Goal: Navigation & Orientation: Find specific page/section

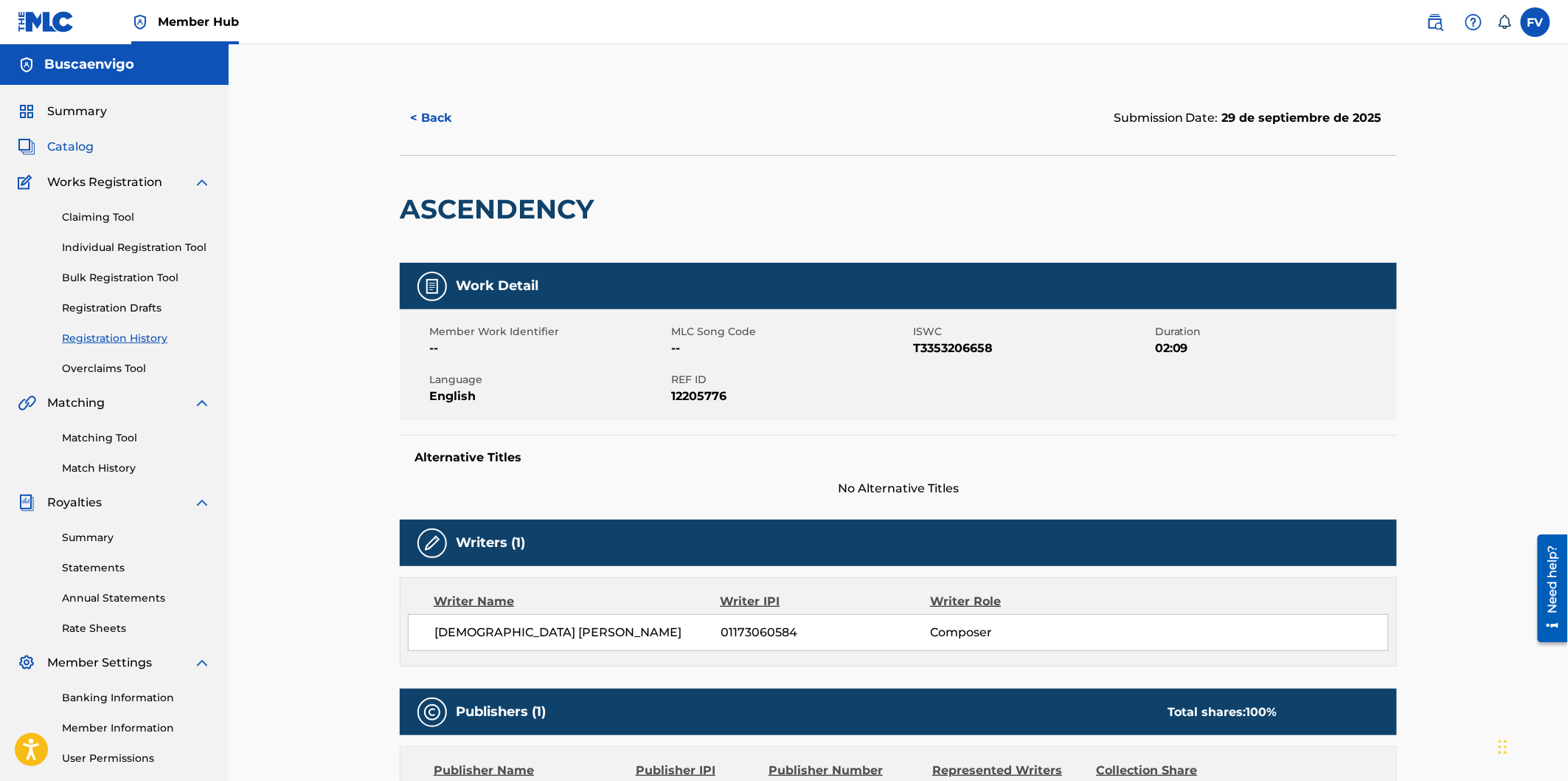
click at [77, 142] on span "Catalog" at bounding box center [70, 146] width 46 height 17
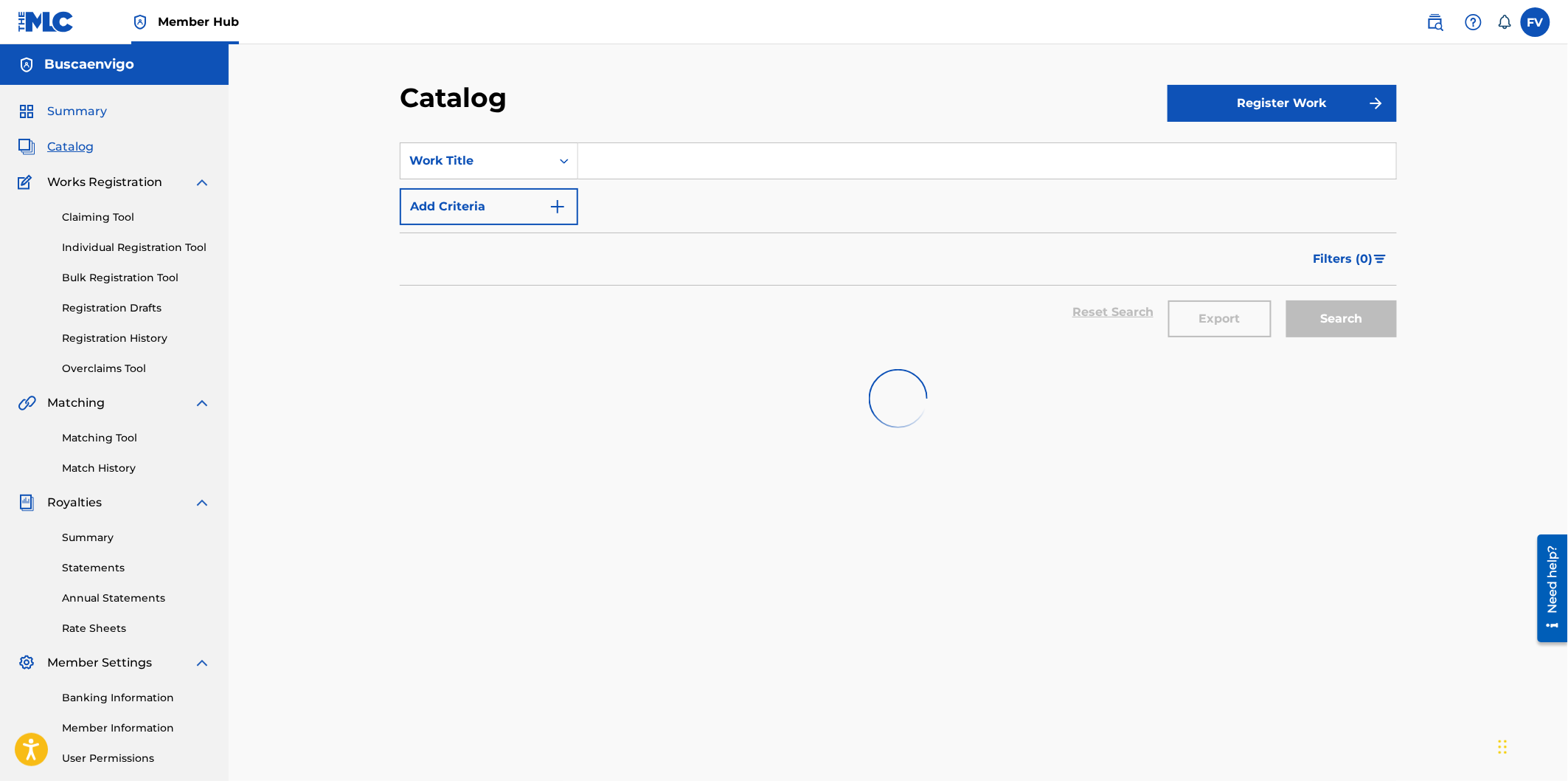
click at [83, 109] on span "Summary" at bounding box center [77, 112] width 60 height 17
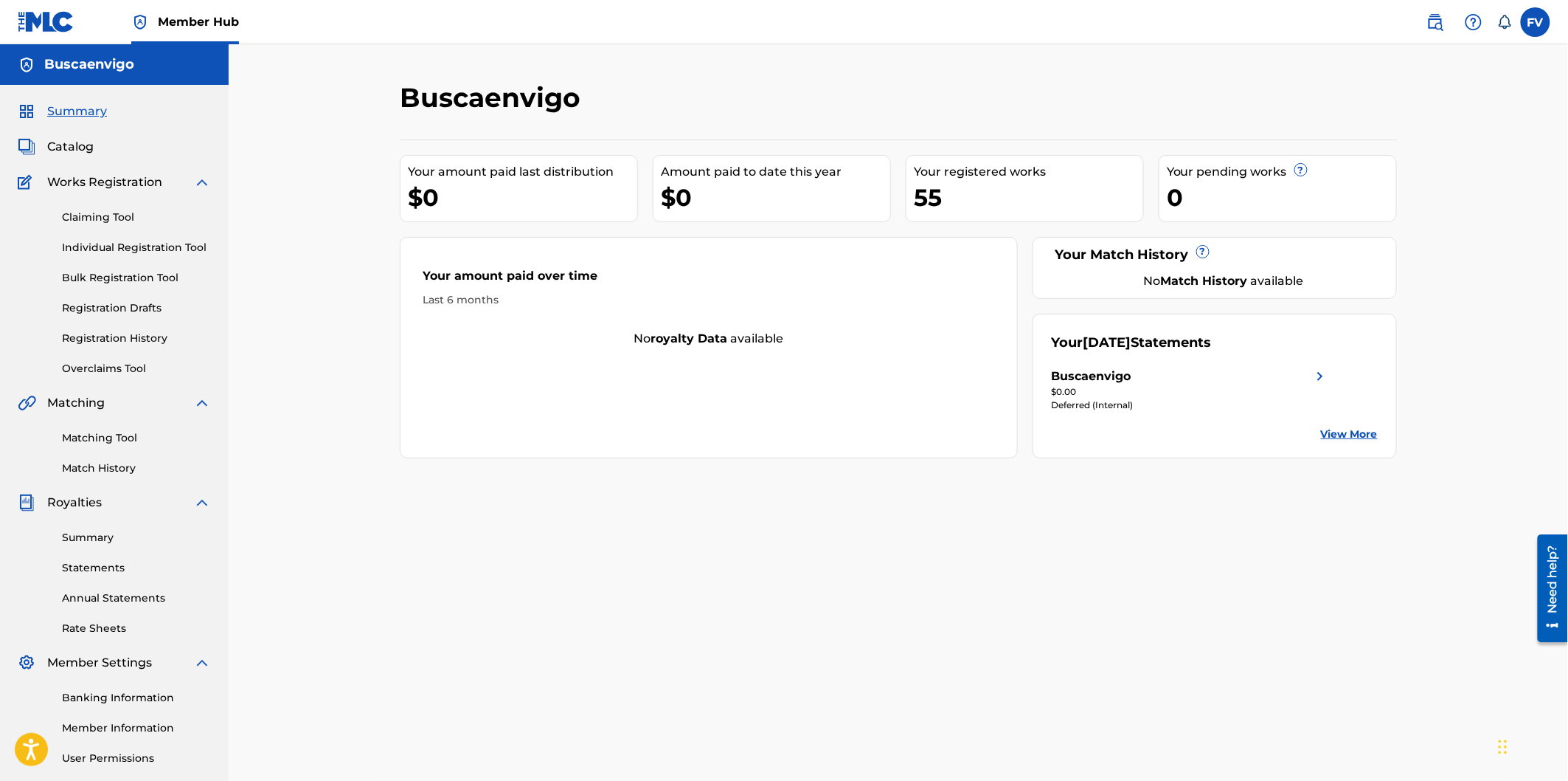
click at [1342, 430] on link "View More" at bounding box center [1348, 434] width 57 height 16
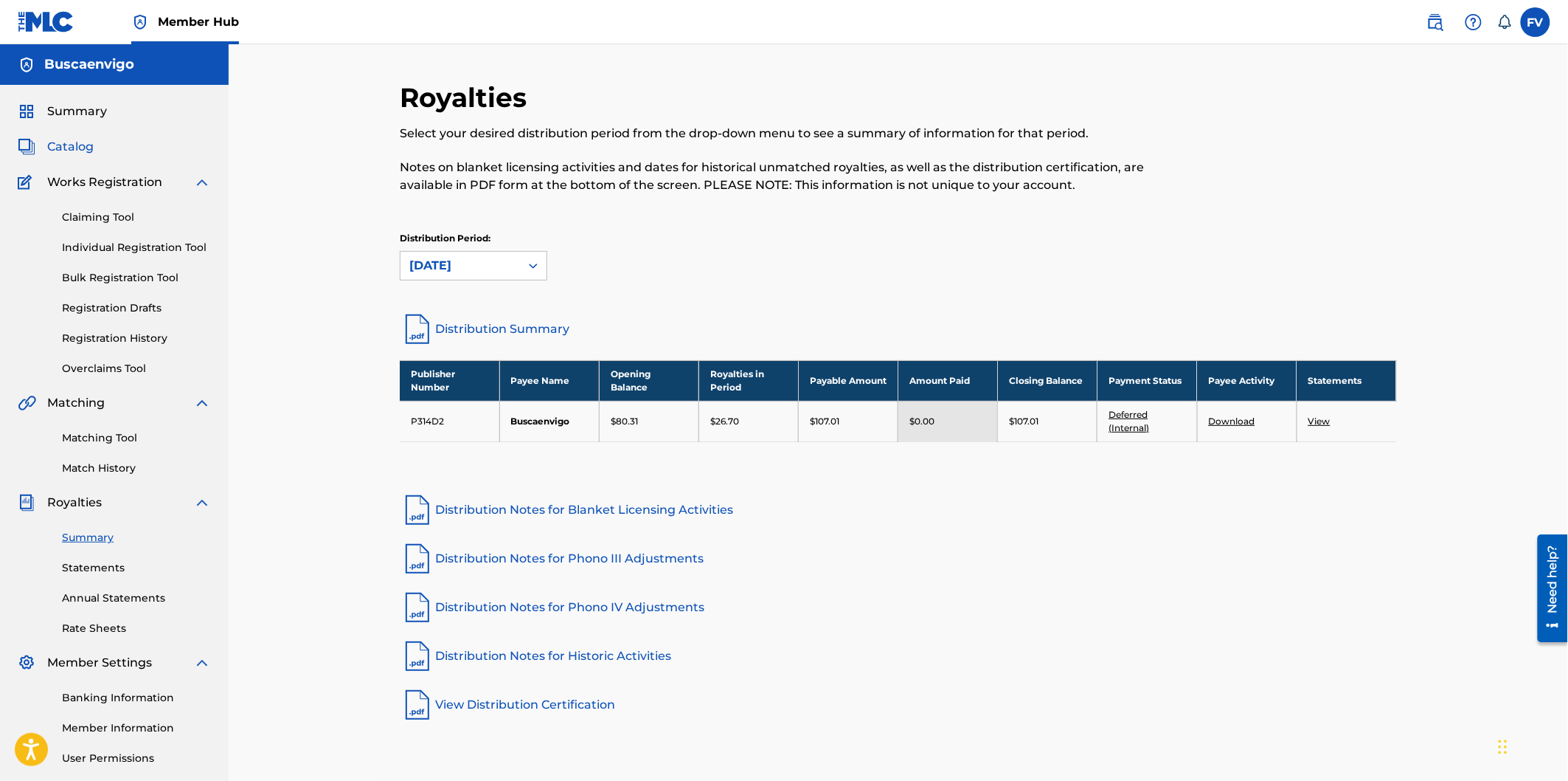
click at [60, 146] on span "Catalog" at bounding box center [70, 146] width 46 height 17
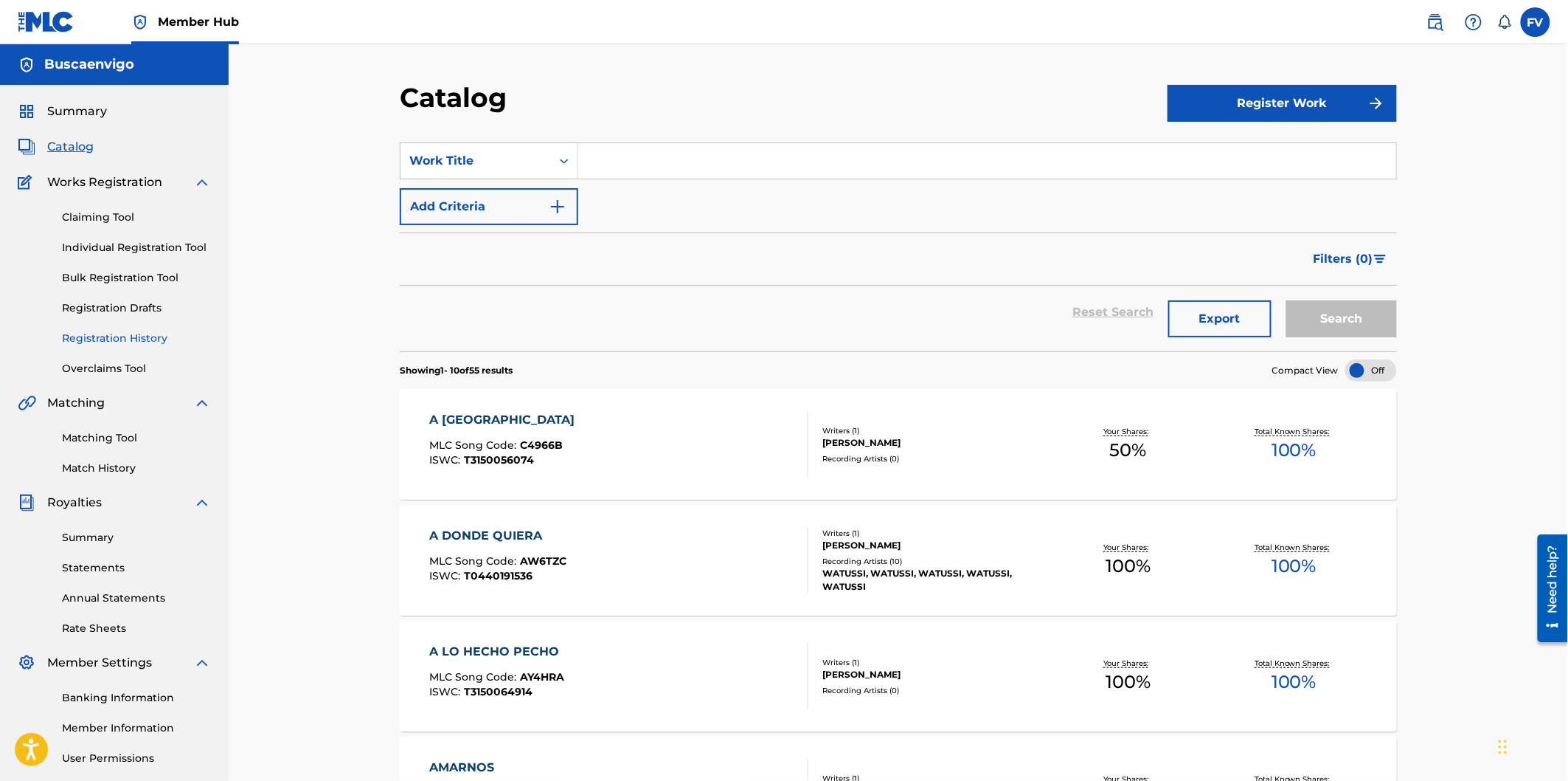
click at [135, 333] on link "Registration History" at bounding box center [136, 338] width 149 height 16
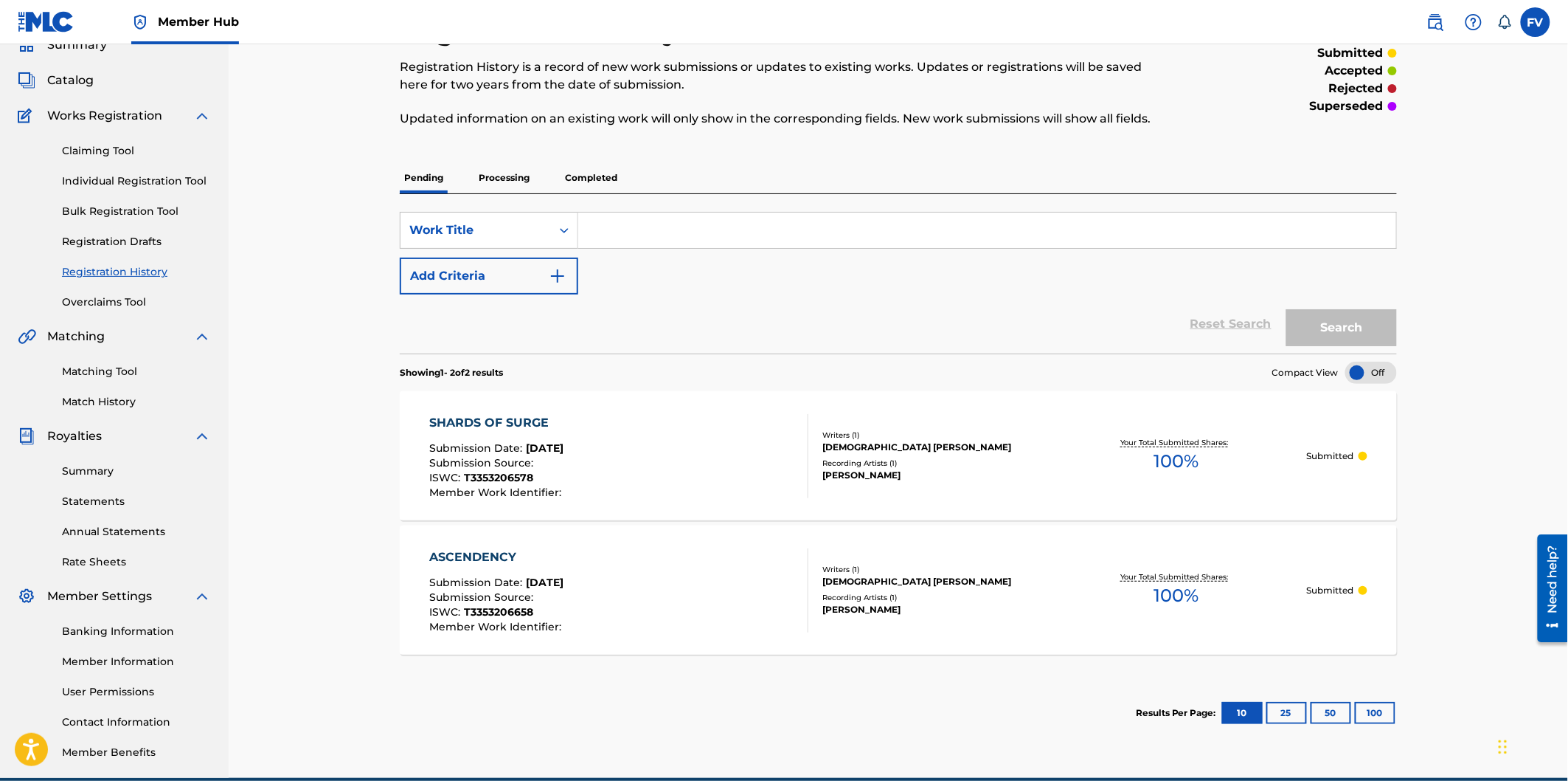
scroll to position [133, 0]
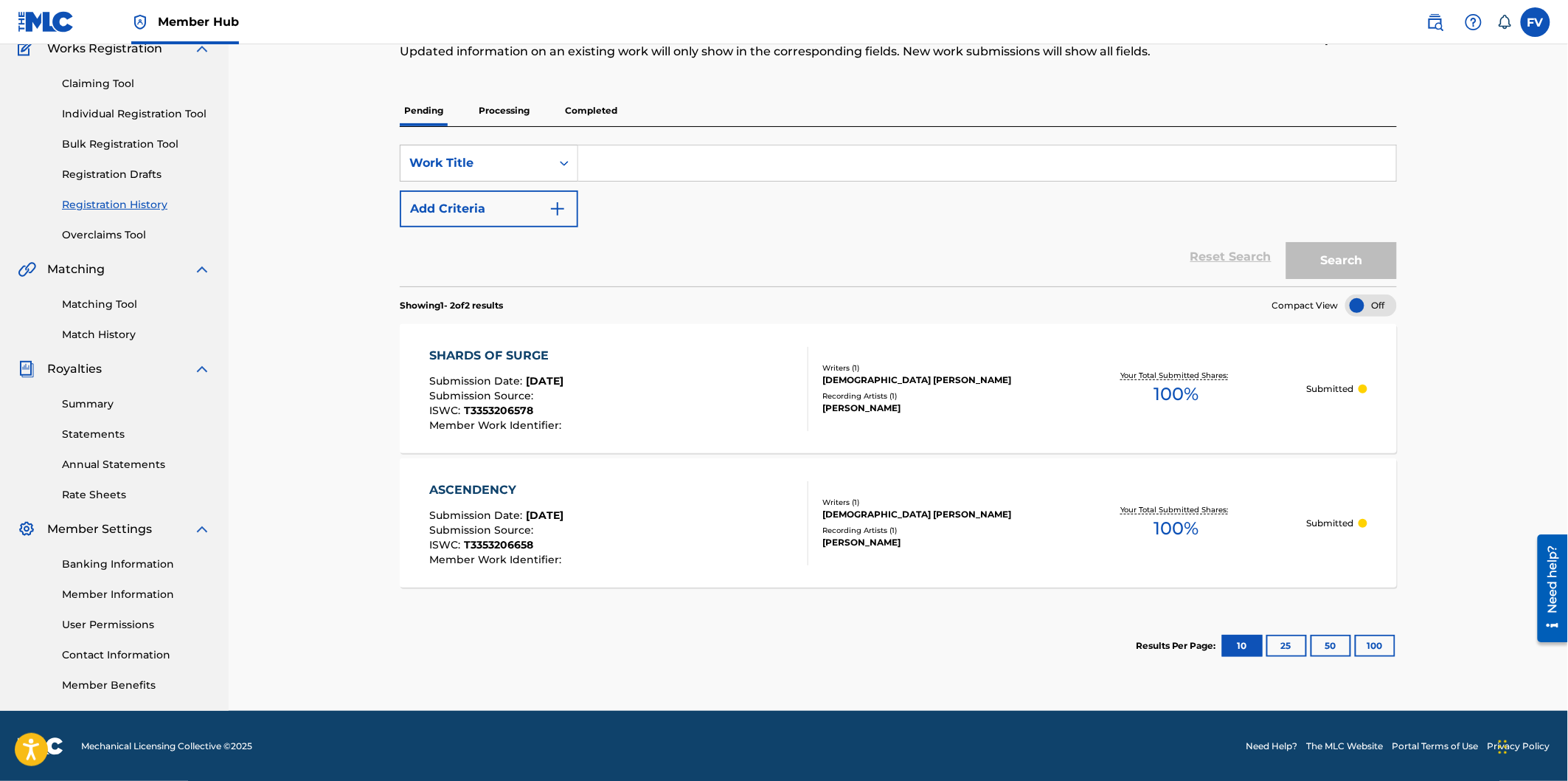
click at [591, 112] on p "Completed" at bounding box center [591, 111] width 61 height 31
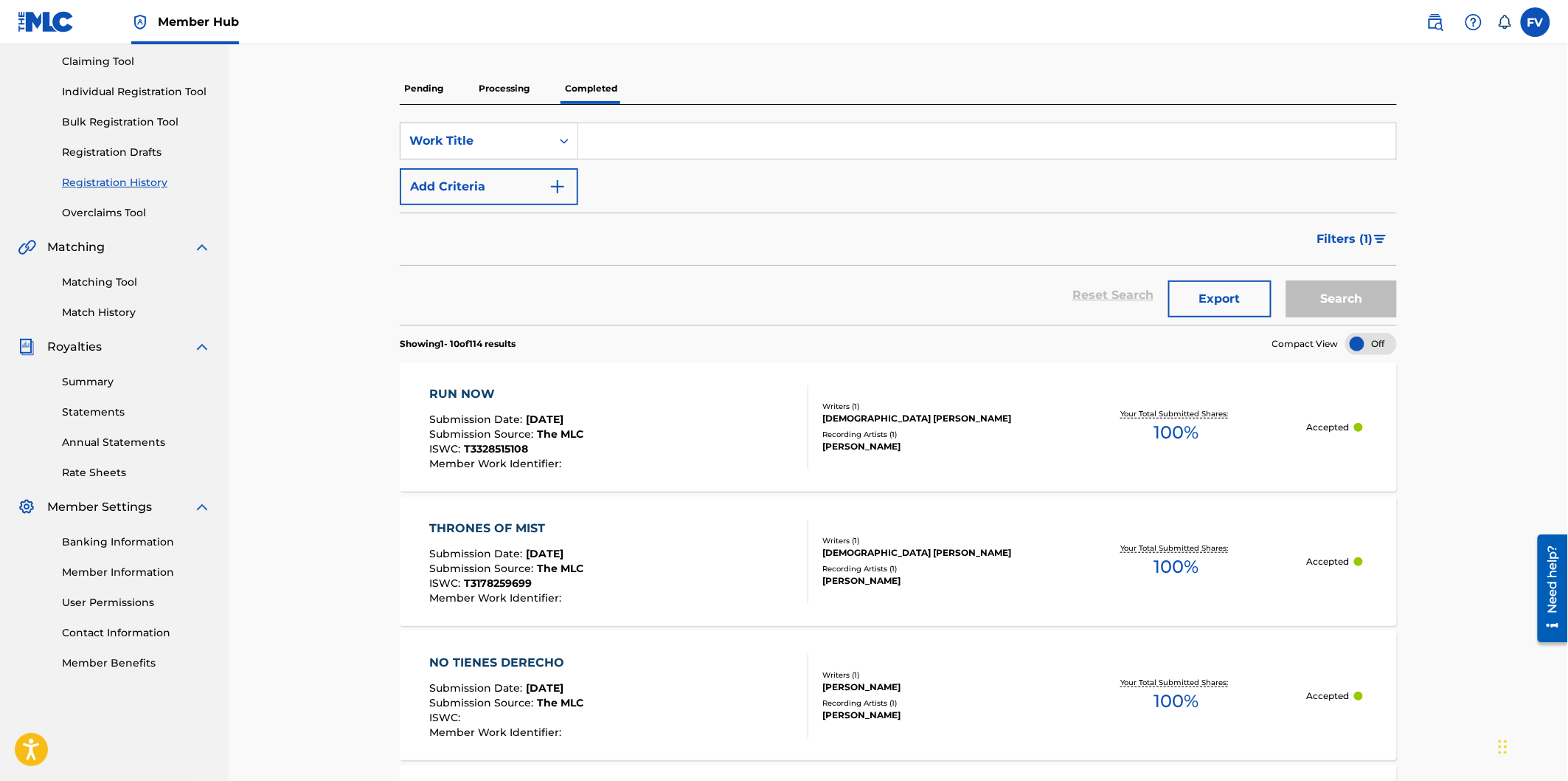
scroll to position [164, 0]
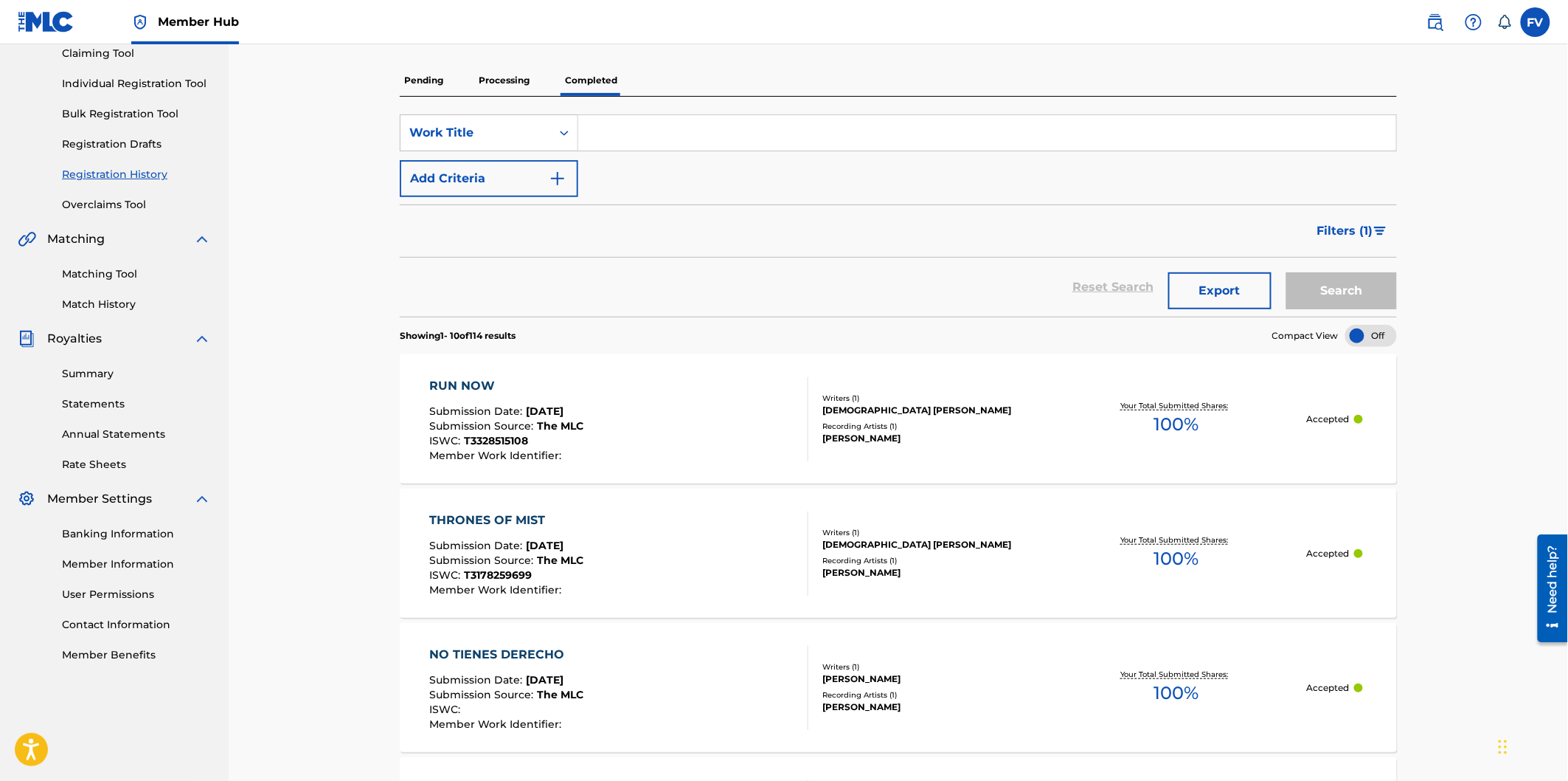
click at [455, 515] on div "THRONES OF MIST" at bounding box center [507, 520] width 154 height 17
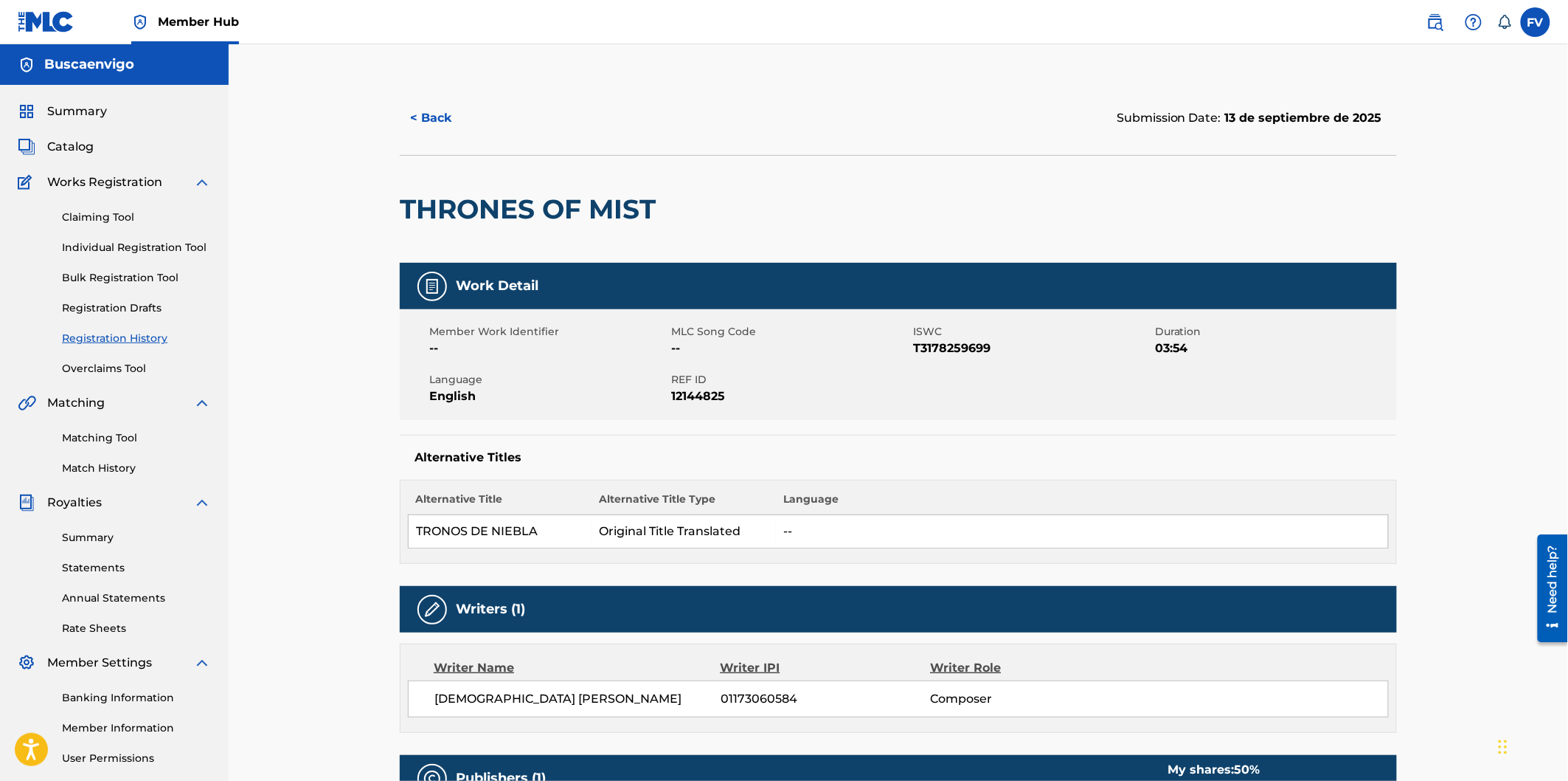
scroll to position [133, 0]
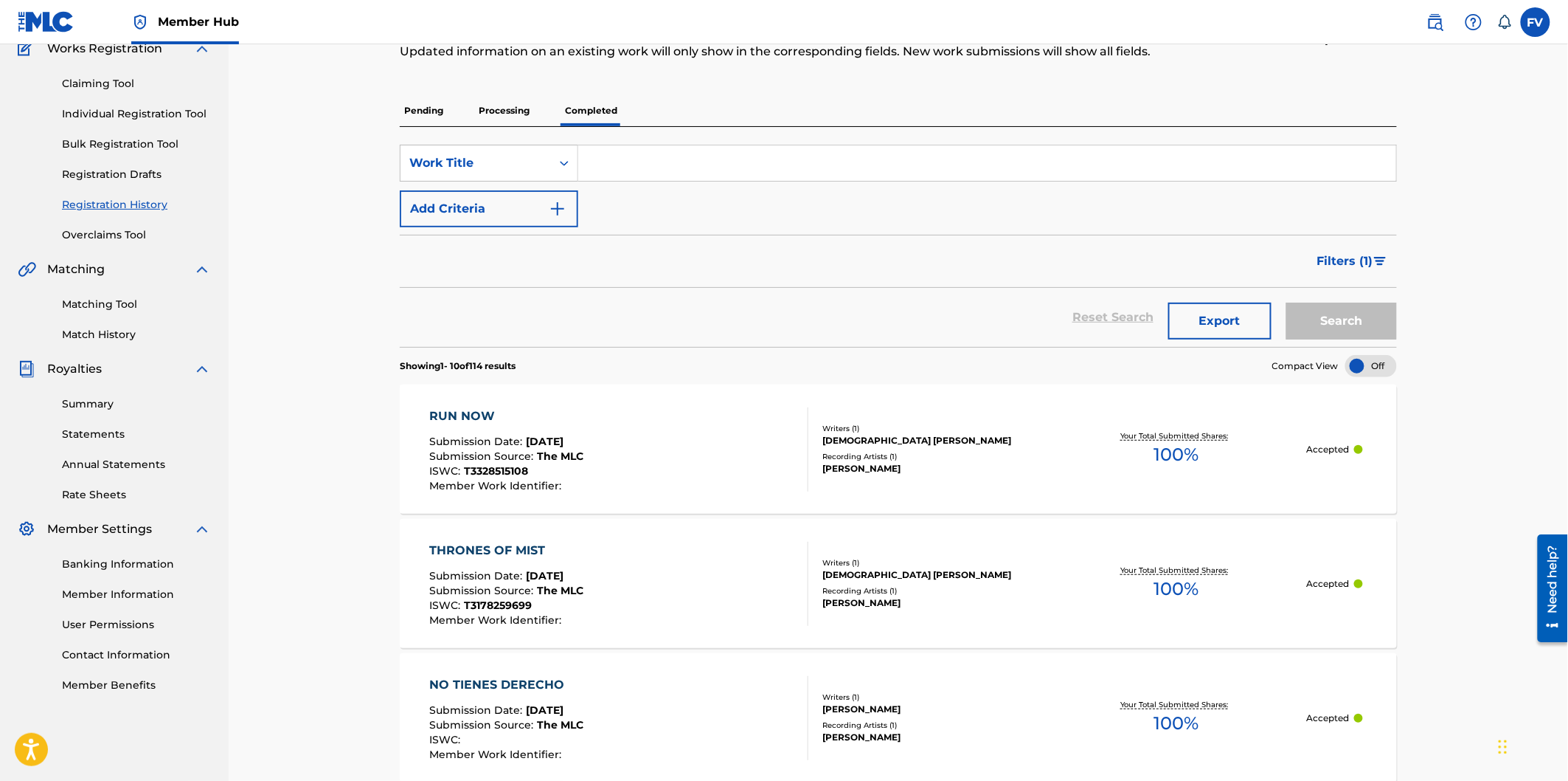
click at [462, 411] on div "RUN NOW" at bounding box center [507, 416] width 154 height 17
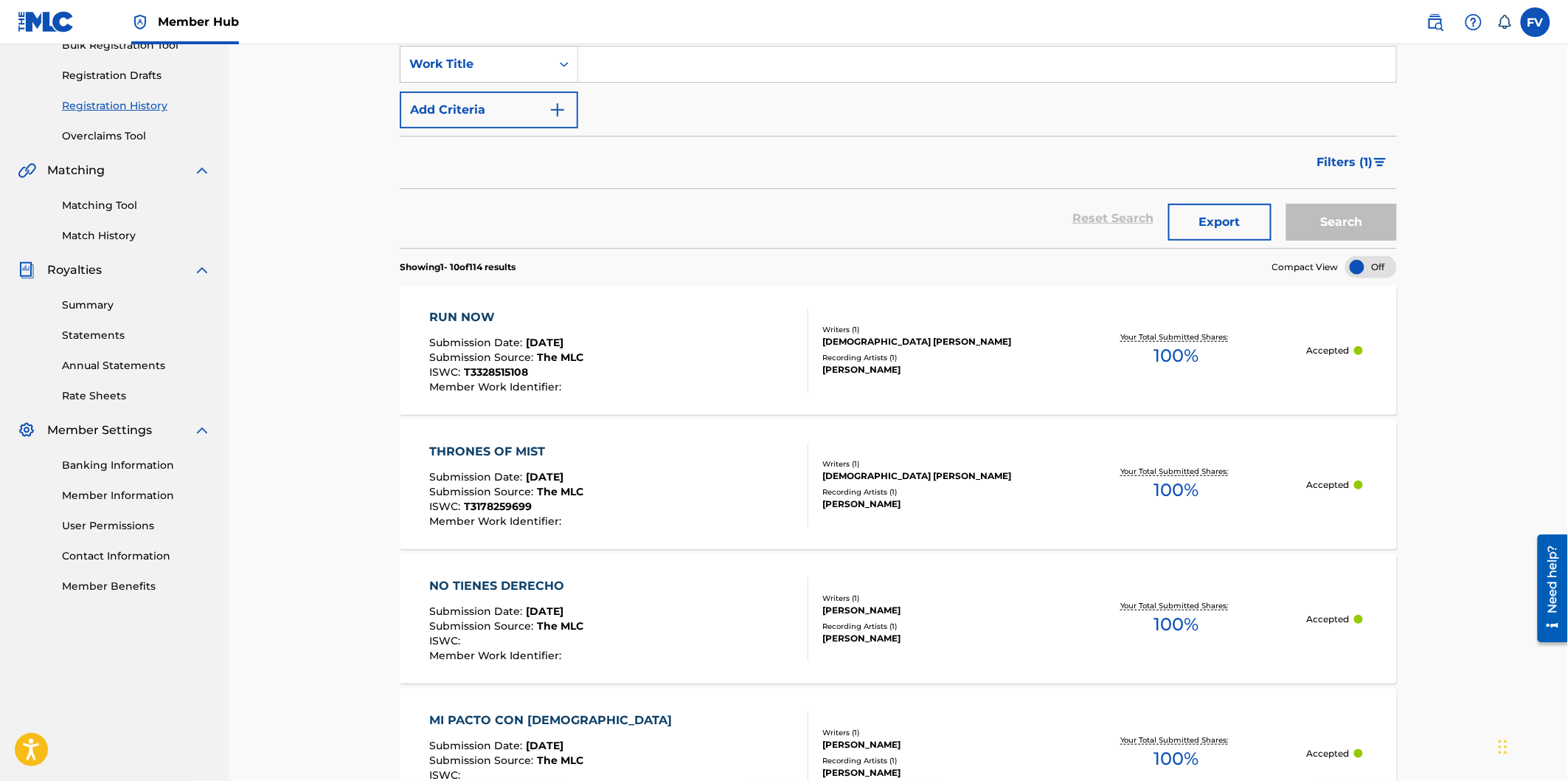
scroll to position [215, 0]
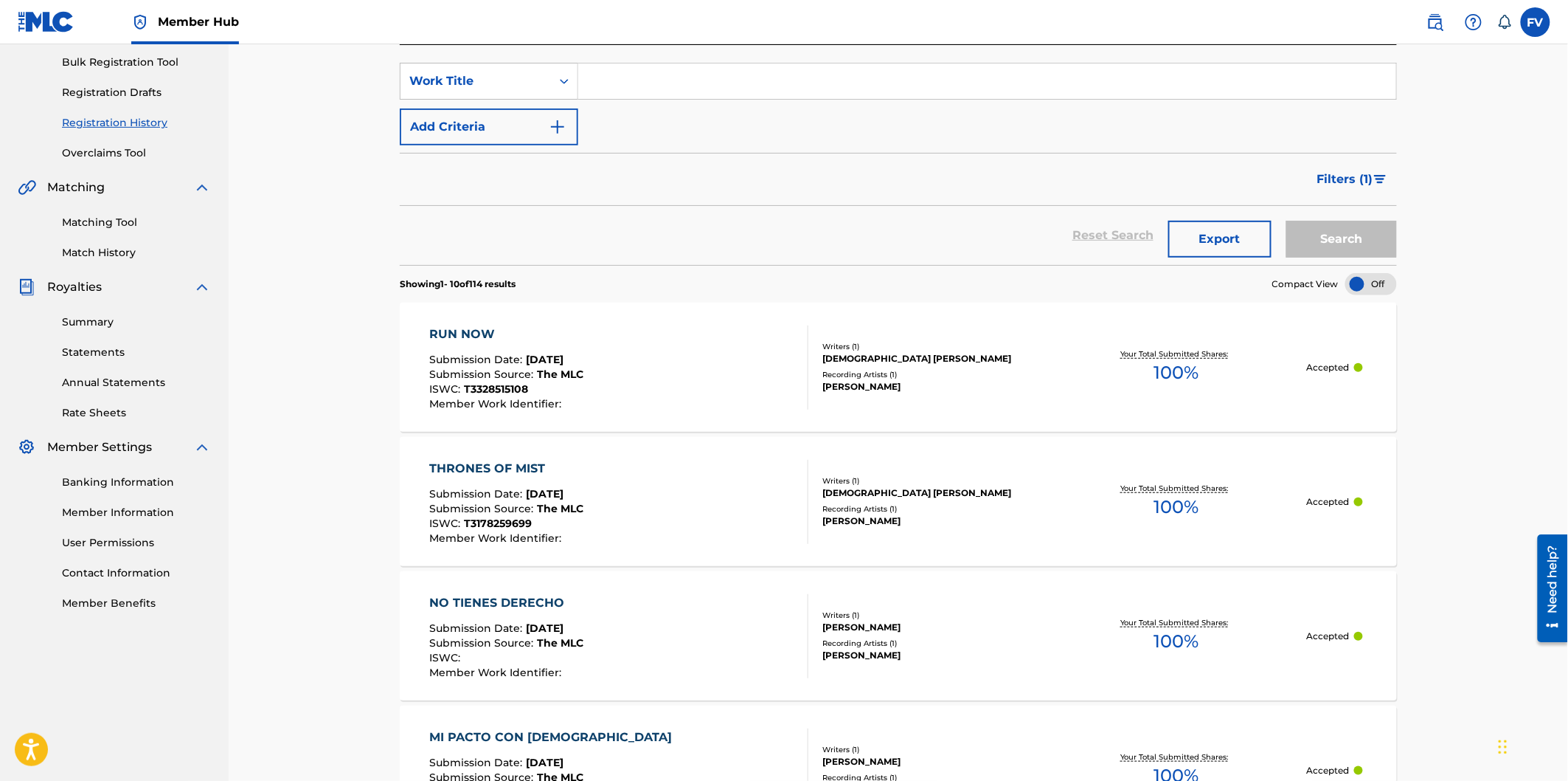
click at [909, 489] on div "[DEMOGRAPHIC_DATA] [PERSON_NAME]" at bounding box center [934, 492] width 223 height 13
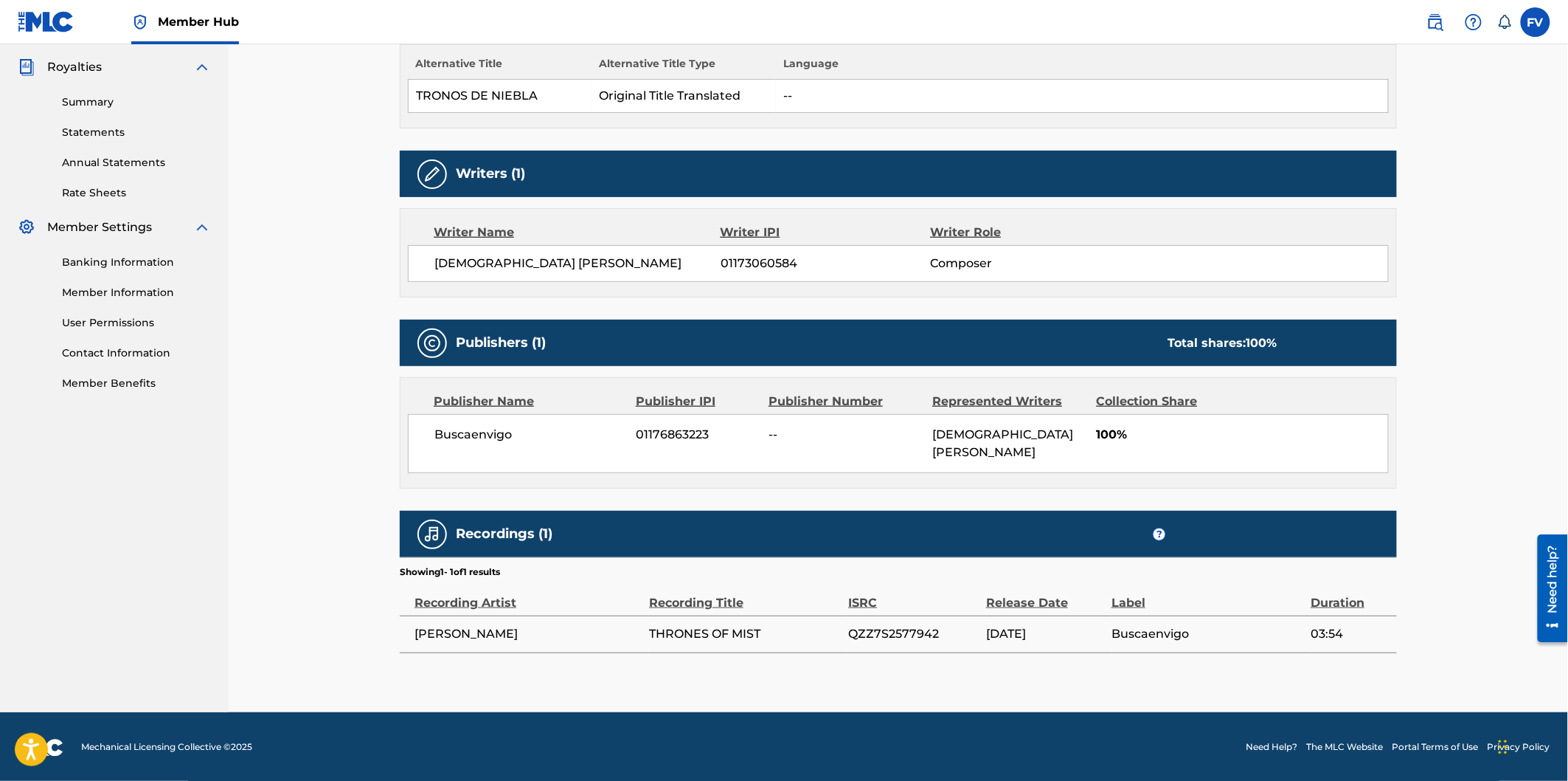
scroll to position [438, 0]
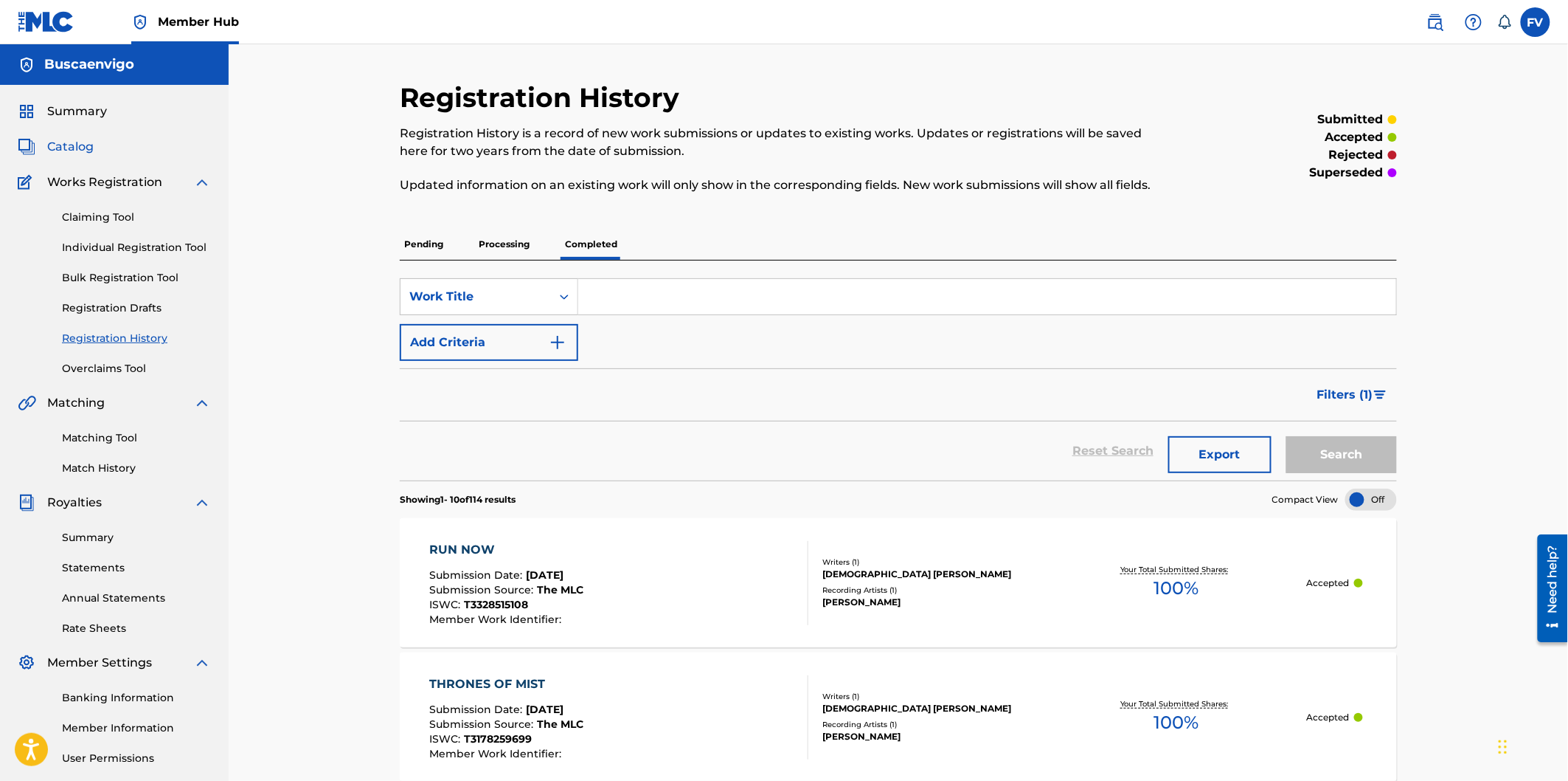
click at [79, 143] on span "Catalog" at bounding box center [70, 146] width 46 height 17
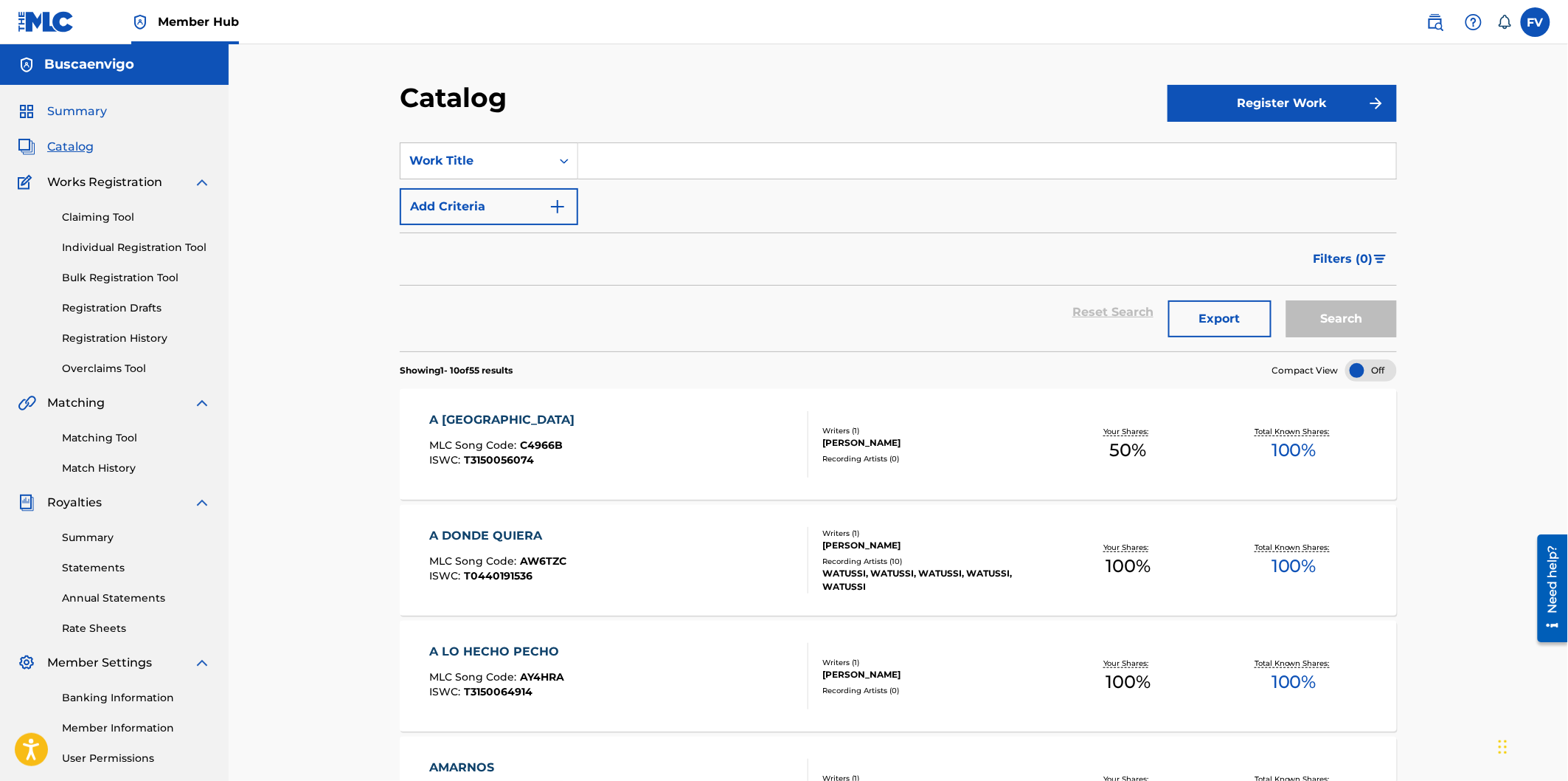
click at [75, 107] on span "Summary" at bounding box center [77, 112] width 60 height 17
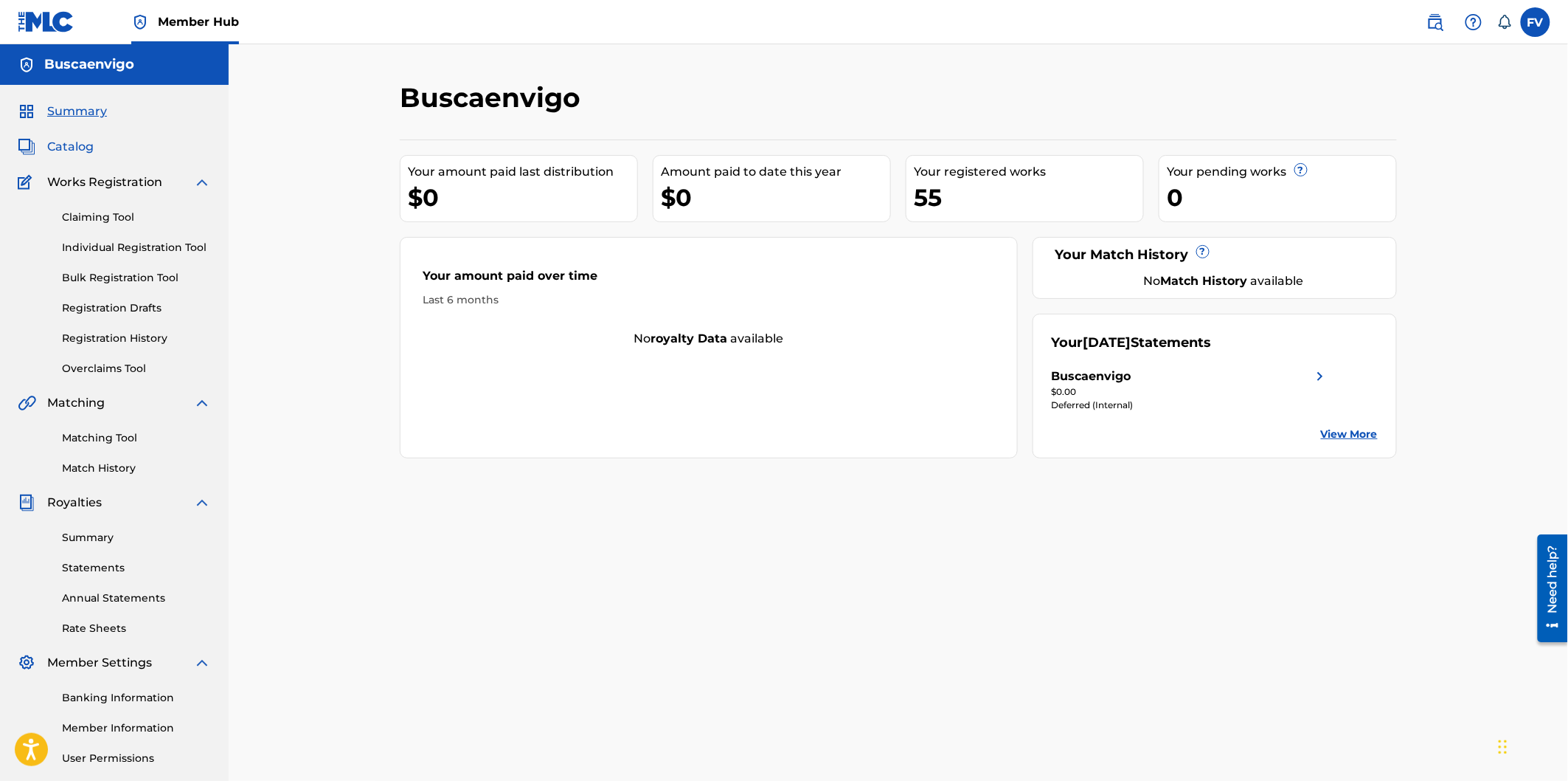
click at [53, 142] on span "Catalog" at bounding box center [70, 146] width 46 height 17
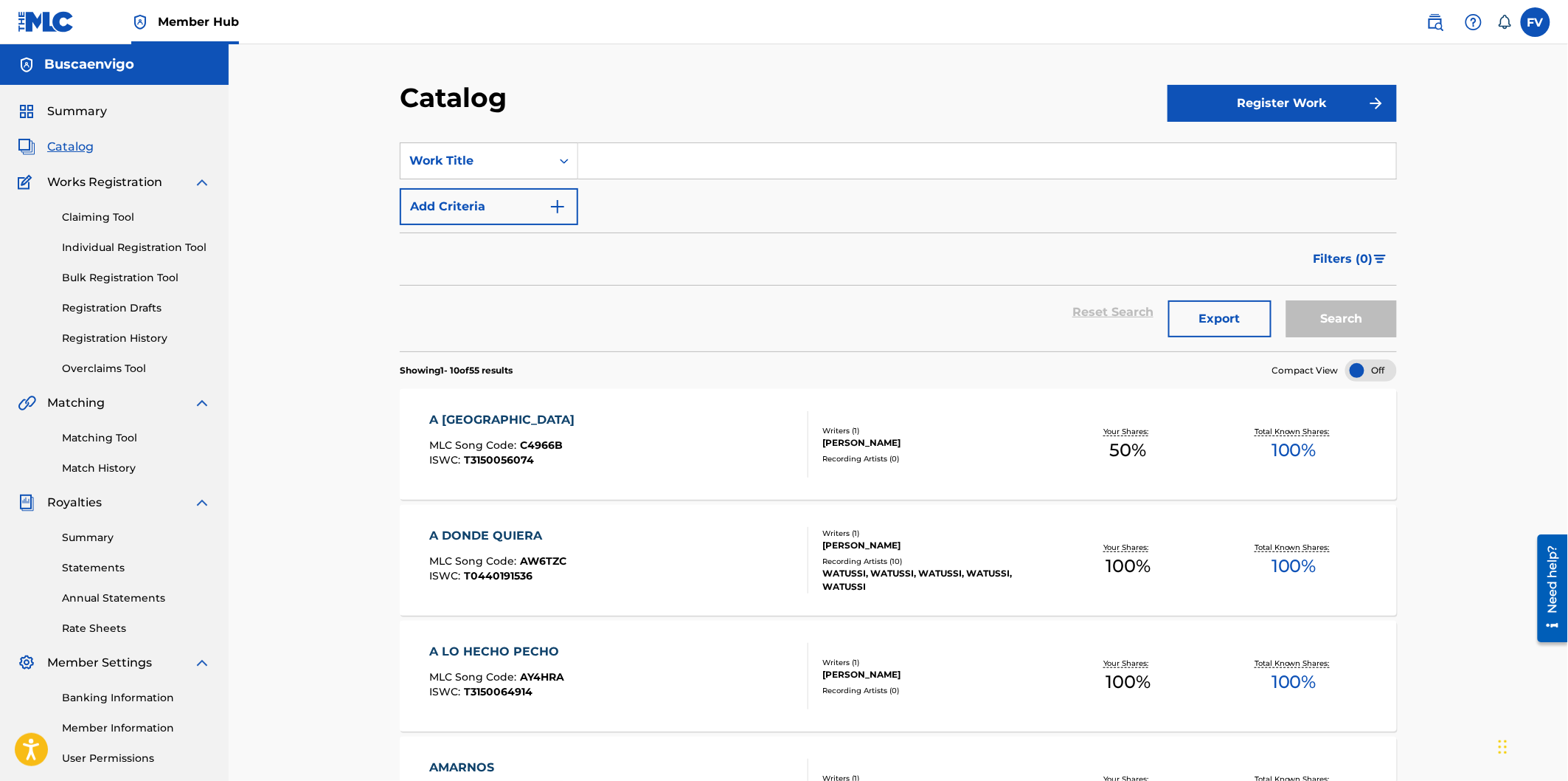
click at [480, 421] on div "A [GEOGRAPHIC_DATA]" at bounding box center [506, 420] width 152 height 17
